Goal: Task Accomplishment & Management: Use online tool/utility

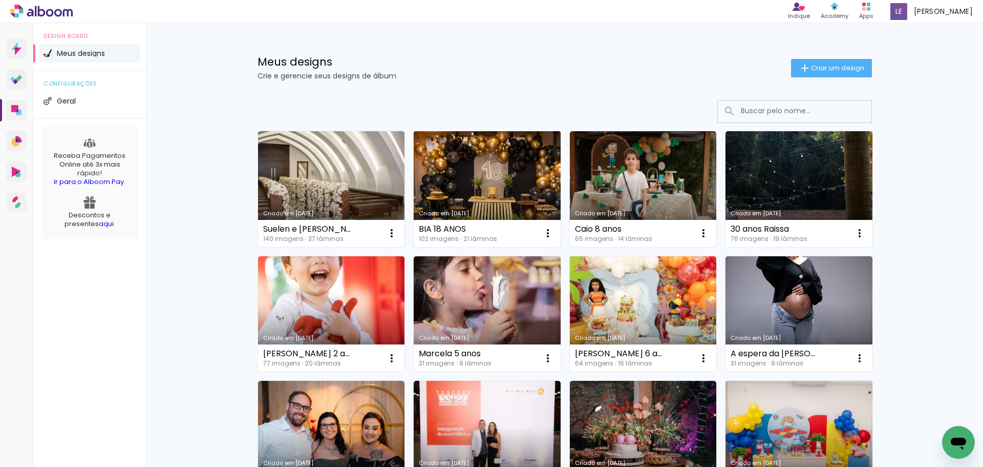
click at [475, 175] on link "Criado em [DATE]" at bounding box center [487, 189] width 147 height 116
